Goal: Task Accomplishment & Management: Use online tool/utility

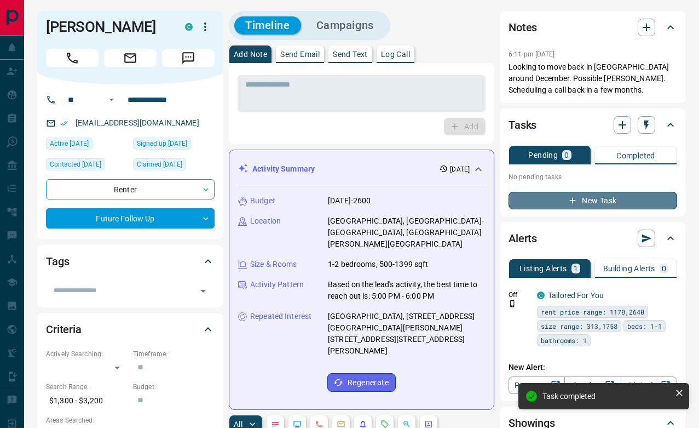
click at [602, 196] on button "New Task" at bounding box center [593, 201] width 169 height 18
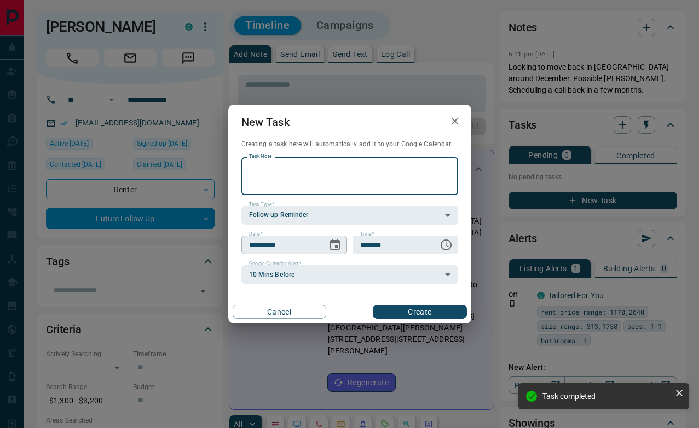
click at [333, 243] on icon "Choose date, selected date is Aug 13, 2025" at bounding box center [335, 244] width 10 height 11
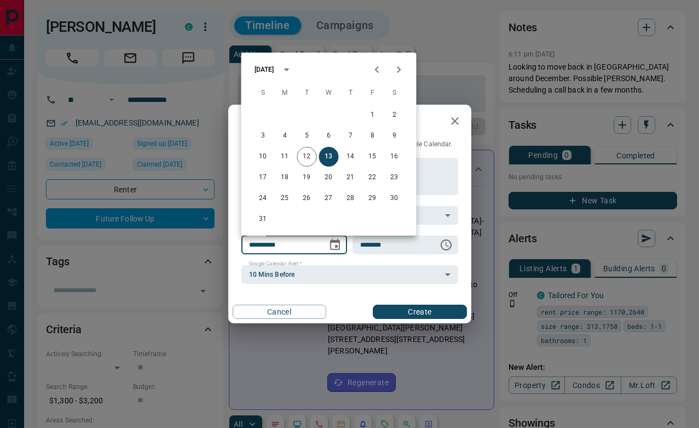
click at [400, 61] on button "Next month" at bounding box center [399, 70] width 22 height 22
click at [348, 112] on button "2" at bounding box center [351, 115] width 20 height 20
type input "**********"
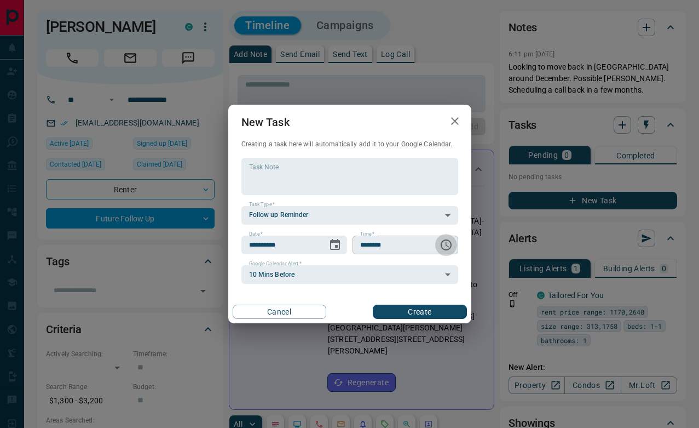
click at [450, 244] on icon "Choose time, selected time is 6:00 AM" at bounding box center [446, 244] width 13 height 13
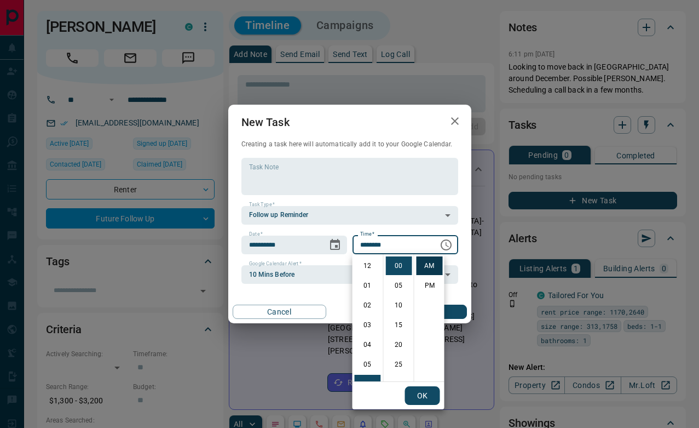
scroll to position [118, 0]
click at [367, 367] on li "11" at bounding box center [368, 364] width 26 height 19
click at [399, 361] on li "25" at bounding box center [399, 364] width 26 height 19
type input "********"
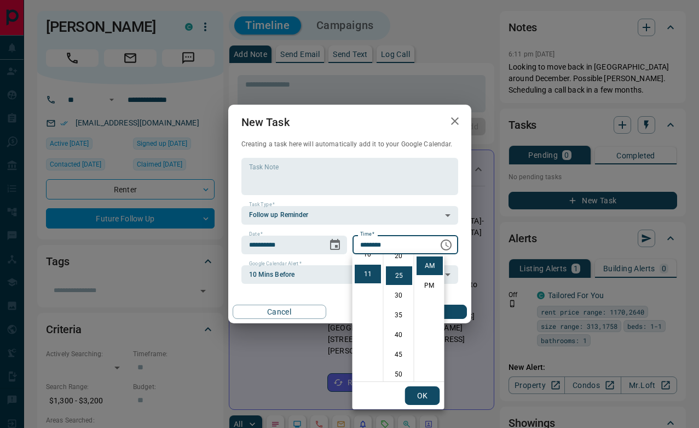
scroll to position [96, 0]
click at [429, 393] on button "OK" at bounding box center [422, 395] width 35 height 19
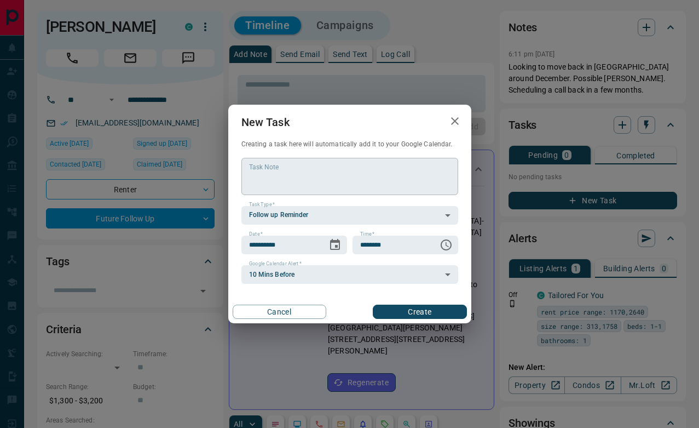
click at [332, 187] on textarea "Task Note" at bounding box center [350, 176] width 202 height 28
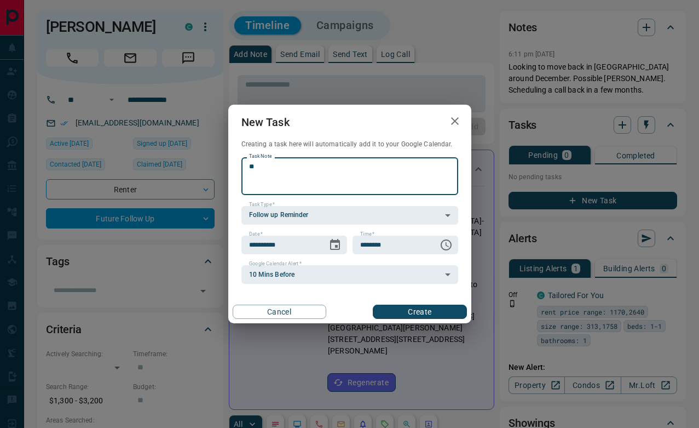
type textarea "*"
type textarea "**********"
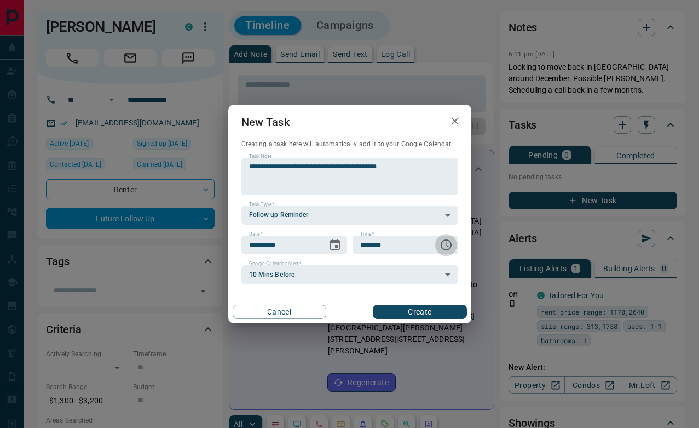
click at [428, 314] on button "Create" at bounding box center [420, 311] width 94 height 14
